Goal: Find contact information: Find contact information

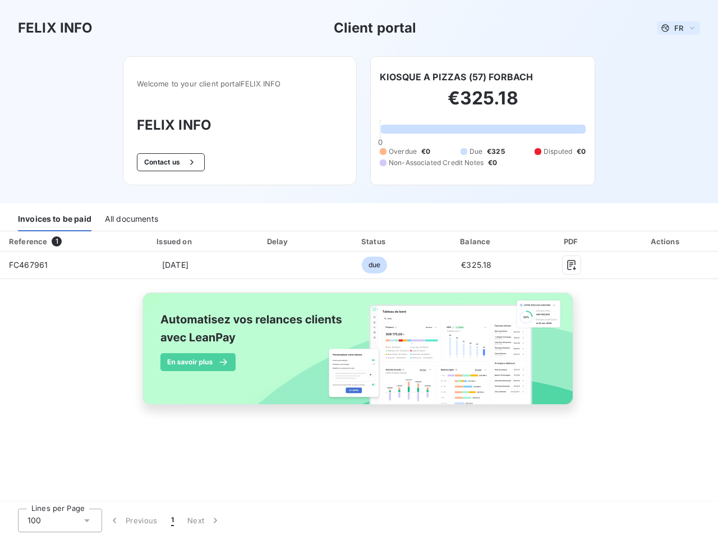
click at [679, 28] on span "FR" at bounding box center [679, 28] width 9 height 9
click at [169, 162] on button "Contact us" at bounding box center [171, 162] width 68 height 18
